Goal: Task Accomplishment & Management: Manage account settings

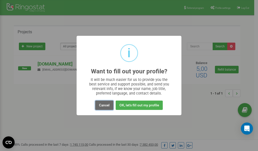
click at [104, 105] on button "Cancel" at bounding box center [104, 105] width 18 height 9
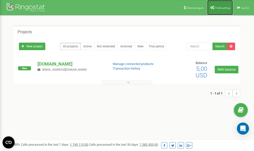
click at [218, 7] on span "Profile settings" at bounding box center [222, 8] width 15 height 3
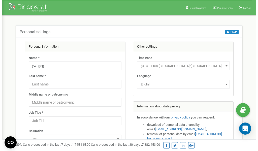
scroll to position [25, 0]
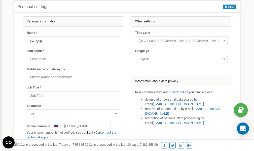
click at [96, 133] on link "verify it" at bounding box center [92, 133] width 10 height 4
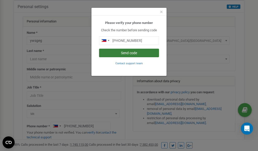
click at [134, 54] on button "Send code" at bounding box center [129, 53] width 60 height 9
